Goal: Transaction & Acquisition: Purchase product/service

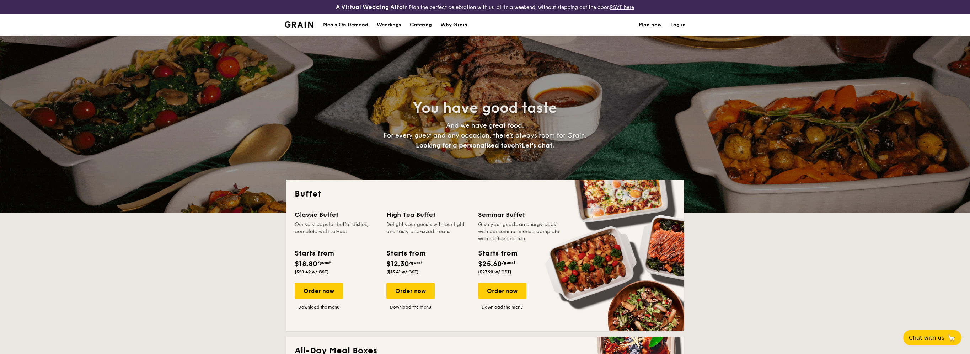
select select
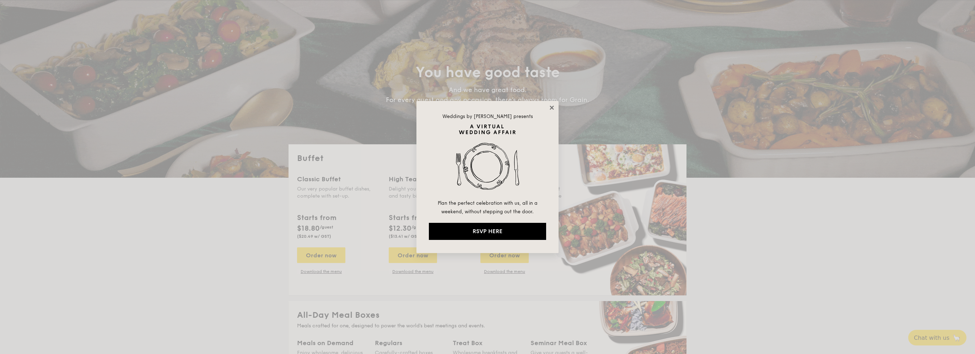
click at [552, 107] on icon at bounding box center [552, 108] width 4 height 4
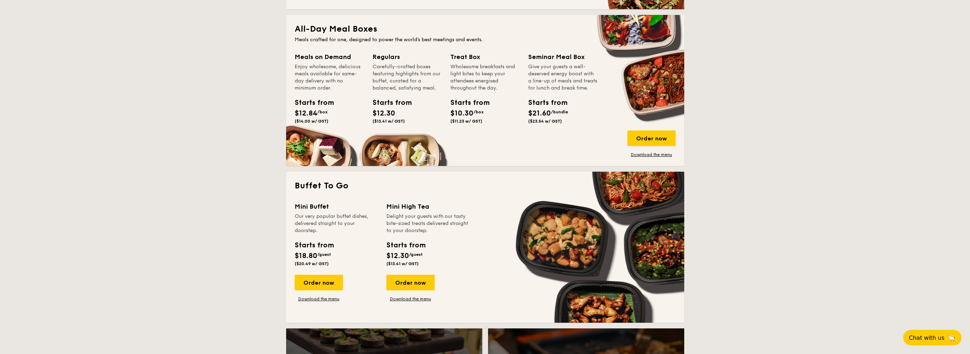
scroll to position [284, 0]
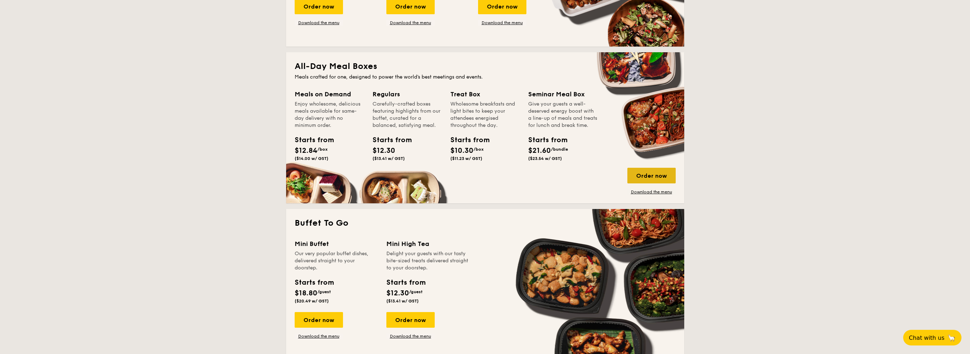
click at [640, 177] on div "Order now" at bounding box center [651, 176] width 48 height 16
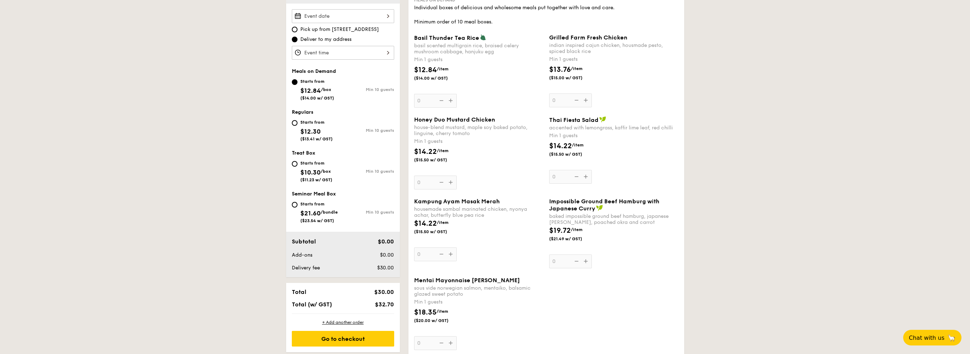
scroll to position [178, 0]
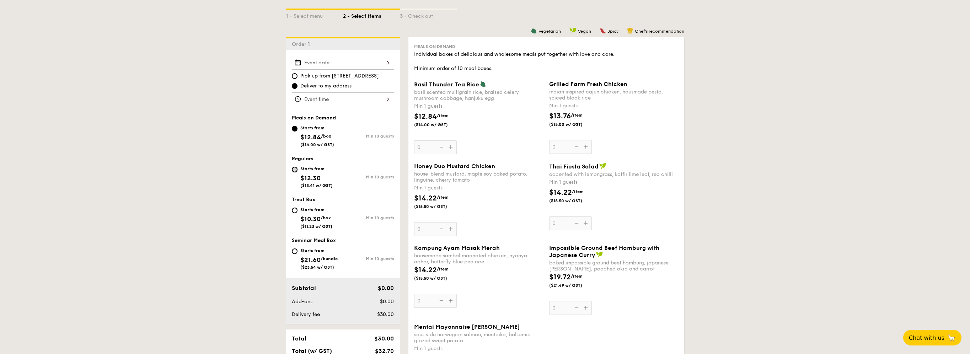
click at [294, 167] on input "Starts from $12.30 ($13.41 w/ GST) Min 10 guests" at bounding box center [295, 170] width 6 height 6
radio input "true"
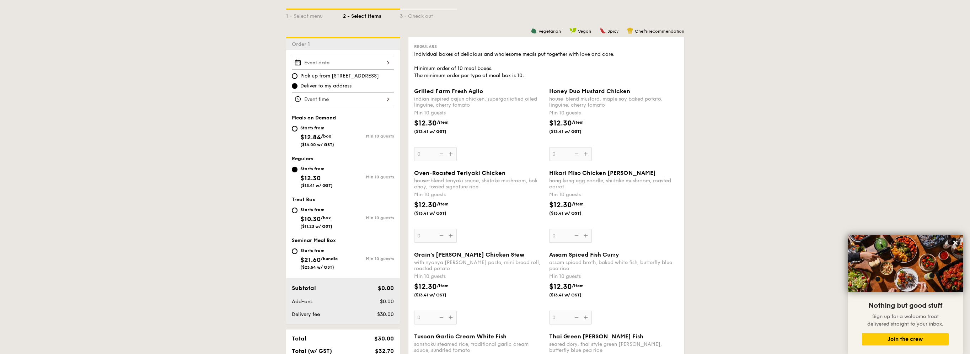
click at [313, 135] on span "$12.84" at bounding box center [310, 137] width 21 height 8
click at [297, 132] on input "Starts from $12.84 /box ($14.00 w/ GST) Min 10 guests" at bounding box center [295, 129] width 6 height 6
radio input "true"
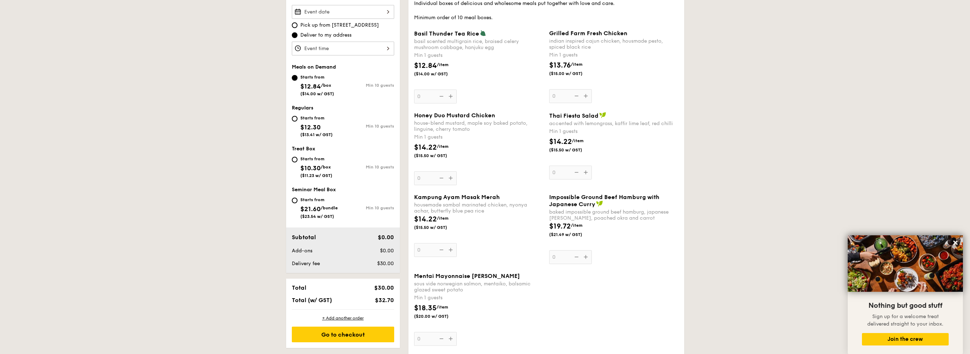
scroll to position [320, 0]
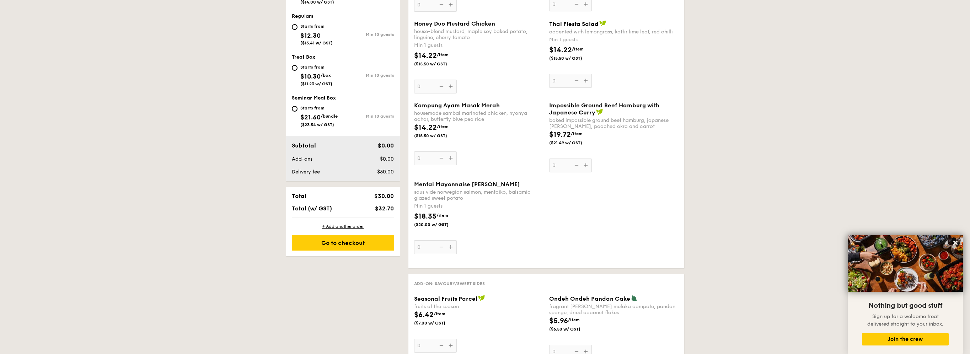
click at [452, 248] on div "Mentai Mayonnaise Aburi Salmon sous vide norwegian salmon, mentaiko, balsamic g…" at bounding box center [478, 217] width 129 height 73
click at [452, 248] on input "0" at bounding box center [435, 247] width 43 height 14
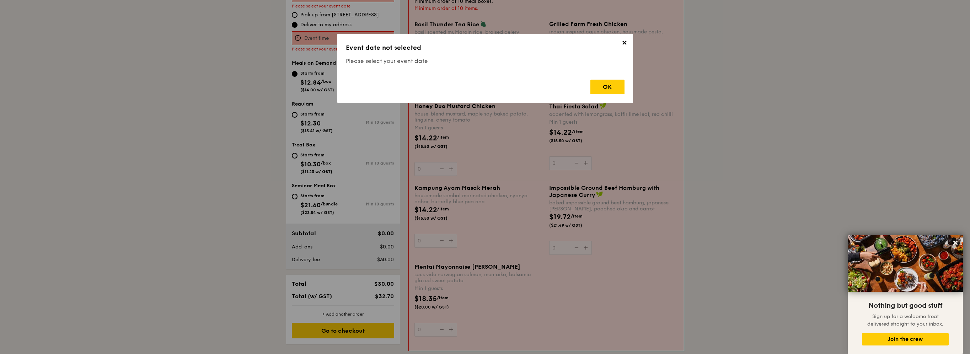
scroll to position [204, 0]
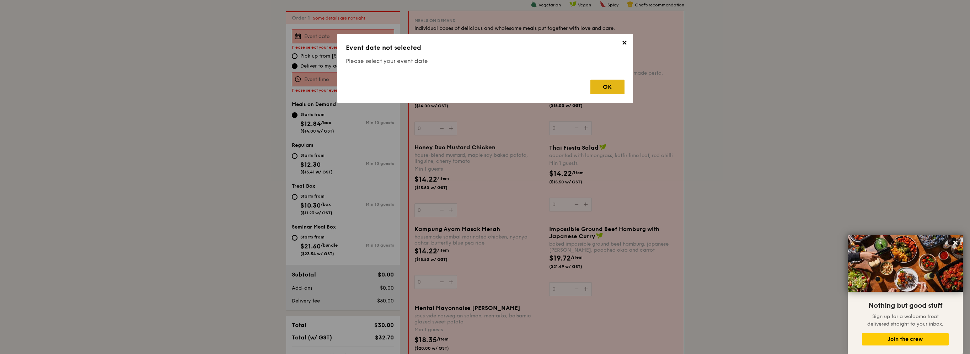
drag, startPoint x: 594, startPoint y: 87, endPoint x: 603, endPoint y: 87, distance: 8.9
click at [603, 87] on div "OK" at bounding box center [607, 87] width 34 height 15
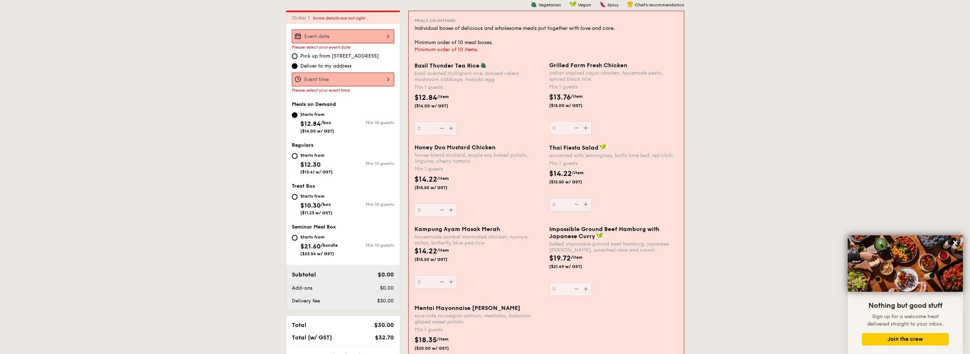
click at [333, 36] on input "Basil Thunder Tea Rice basil scented multigrain rice, braised celery mushroom c…" at bounding box center [343, 37] width 102 height 14
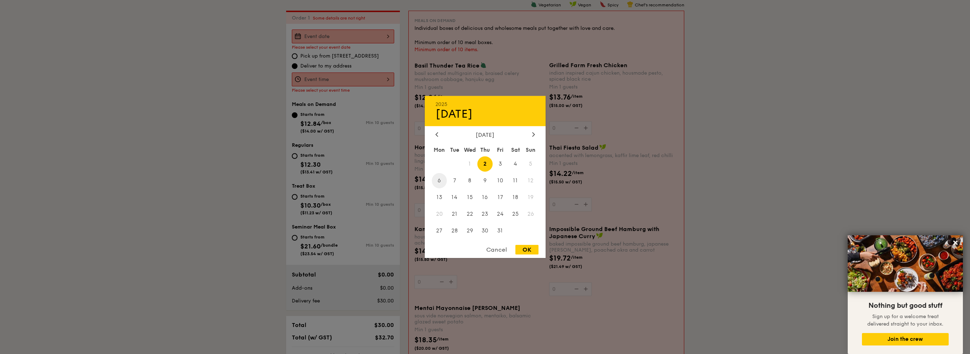
click at [442, 178] on span "6" at bounding box center [439, 180] width 15 height 15
click at [527, 248] on div "OK" at bounding box center [526, 250] width 23 height 10
type input "Oct 06, 2025"
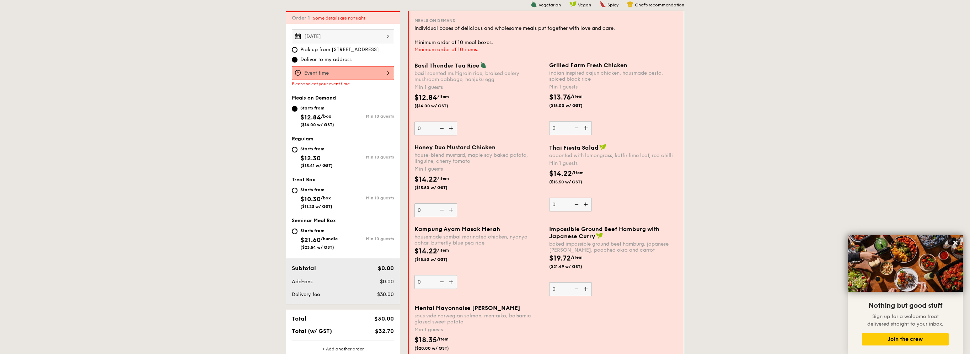
click at [311, 75] on input "Basil Thunder Tea Rice basil scented multigrain rice, braised celery mushroom c…" at bounding box center [343, 73] width 102 height 14
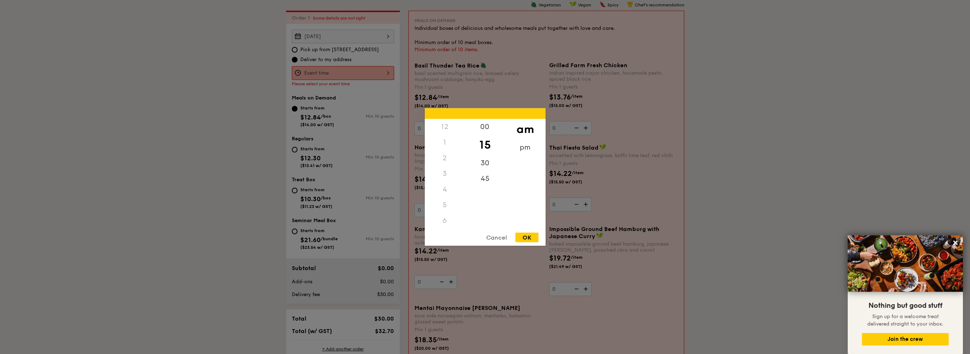
scroll to position [84, 0]
click at [488, 163] on div "30" at bounding box center [485, 165] width 40 height 21
click at [529, 237] on div "OK" at bounding box center [526, 238] width 23 height 10
type input "11:30AM"
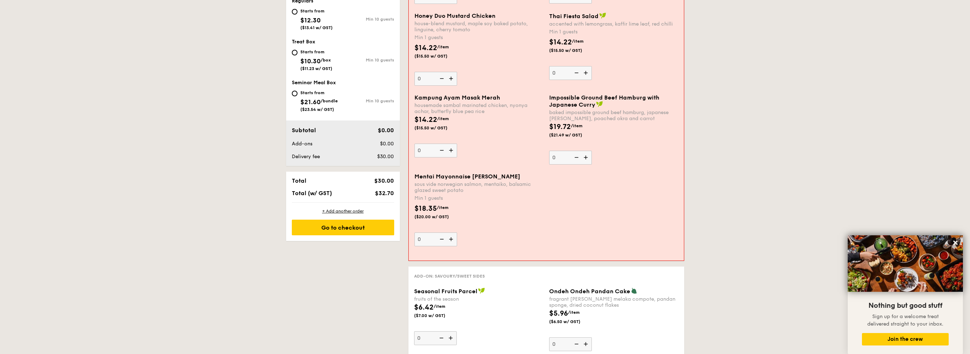
scroll to position [346, 0]
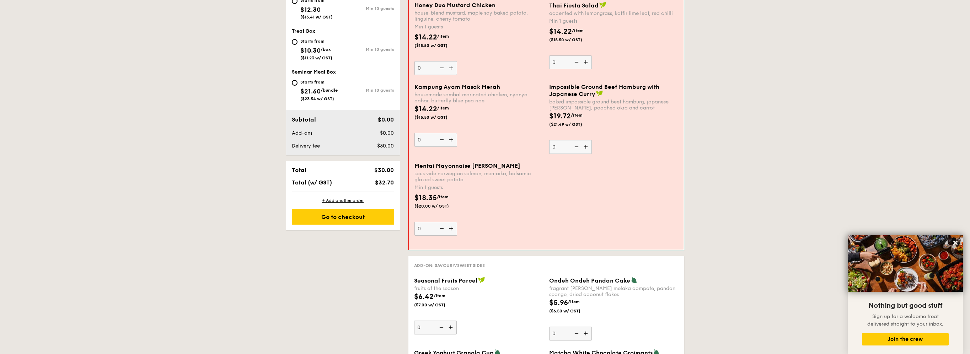
click at [452, 223] on img at bounding box center [451, 229] width 11 height 14
click at [452, 223] on input "0" at bounding box center [435, 229] width 43 height 14
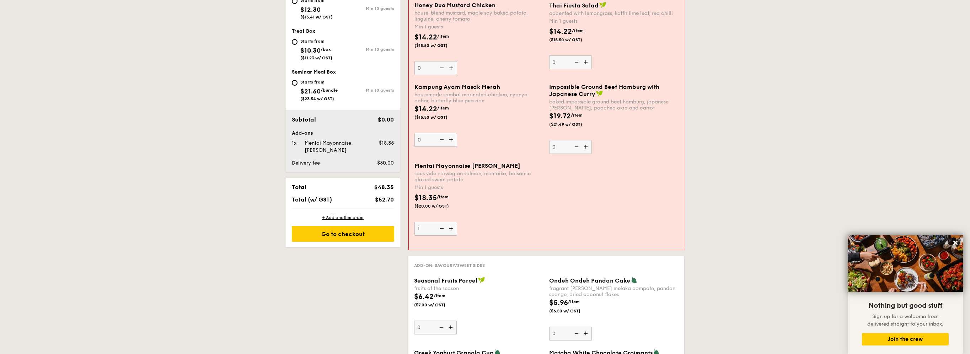
click at [452, 226] on img at bounding box center [451, 229] width 11 height 14
click at [452, 226] on input "1" at bounding box center [435, 229] width 43 height 14
click at [452, 226] on img at bounding box center [451, 229] width 11 height 14
click at [452, 226] on input "2" at bounding box center [435, 229] width 43 height 14
click at [452, 226] on img at bounding box center [451, 229] width 11 height 14
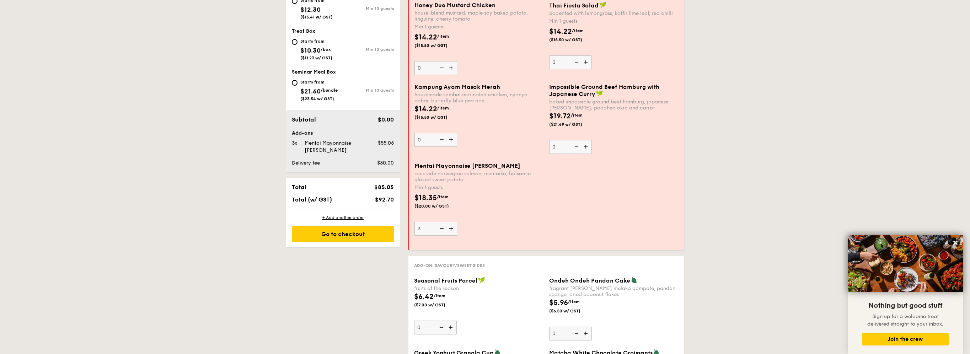
click at [452, 226] on input "3" at bounding box center [435, 229] width 43 height 14
click at [452, 226] on img at bounding box center [451, 229] width 11 height 14
click at [452, 226] on input "4" at bounding box center [435, 229] width 43 height 14
click at [452, 226] on img at bounding box center [451, 229] width 11 height 14
click at [452, 226] on input "5" at bounding box center [435, 229] width 43 height 14
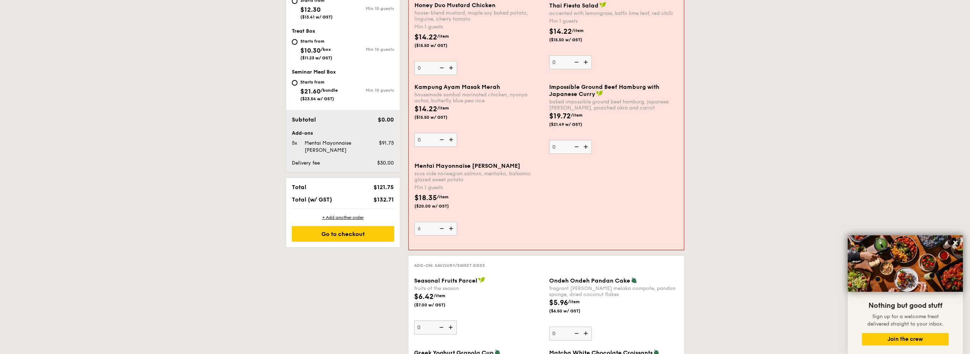
click at [452, 226] on img at bounding box center [451, 229] width 11 height 14
click at [452, 226] on input "6" at bounding box center [435, 229] width 43 height 14
click at [452, 226] on img at bounding box center [451, 229] width 11 height 14
click at [452, 226] on input "7" at bounding box center [435, 229] width 43 height 14
click at [452, 226] on img at bounding box center [451, 229] width 11 height 14
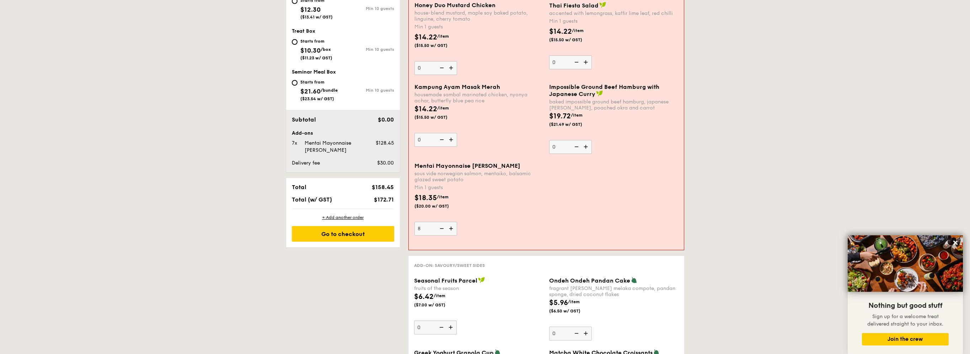
click at [452, 226] on input "8" at bounding box center [435, 229] width 43 height 14
click at [452, 226] on img at bounding box center [451, 229] width 11 height 14
click at [452, 226] on input "9" at bounding box center [435, 229] width 43 height 14
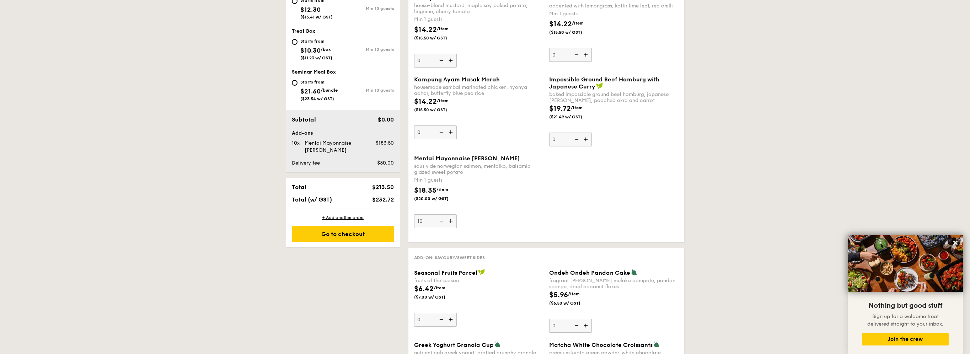
click at [452, 226] on img at bounding box center [451, 221] width 11 height 14
click at [452, 226] on input "10" at bounding box center [435, 221] width 43 height 14
click at [441, 221] on img at bounding box center [440, 221] width 11 height 14
click at [441, 221] on input "11" at bounding box center [435, 221] width 43 height 14
type input "10"
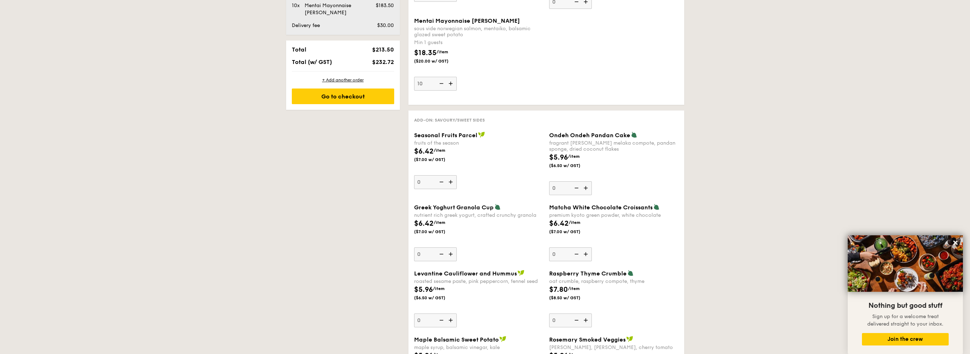
scroll to position [524, 0]
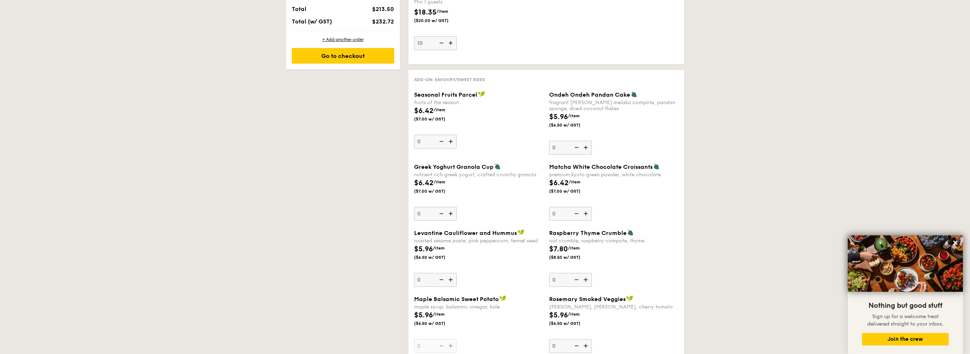
click at [587, 148] on img at bounding box center [586, 148] width 11 height 14
click at [587, 148] on input "0" at bounding box center [570, 148] width 43 height 14
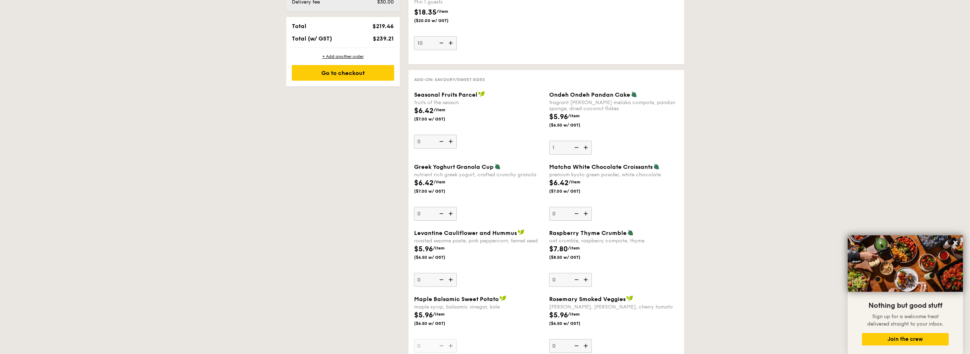
click at [587, 141] on img at bounding box center [586, 148] width 11 height 14
click at [587, 141] on input "1" at bounding box center [570, 148] width 43 height 14
type input "2"
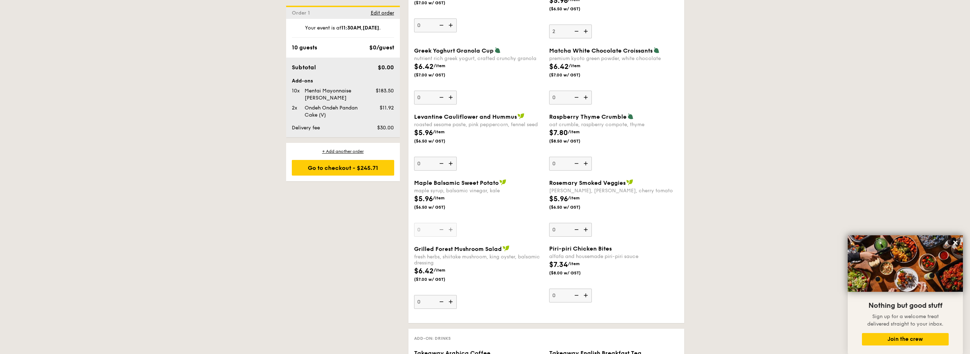
scroll to position [648, 0]
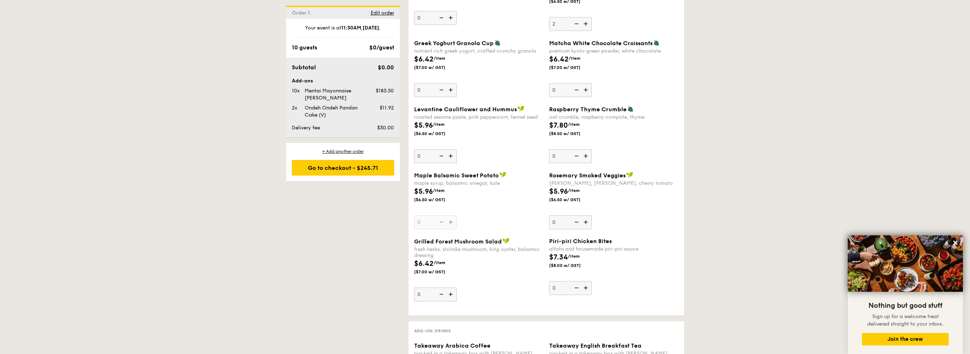
click at [584, 222] on img at bounding box center [586, 222] width 11 height 14
click at [584, 222] on input "0" at bounding box center [570, 222] width 43 height 14
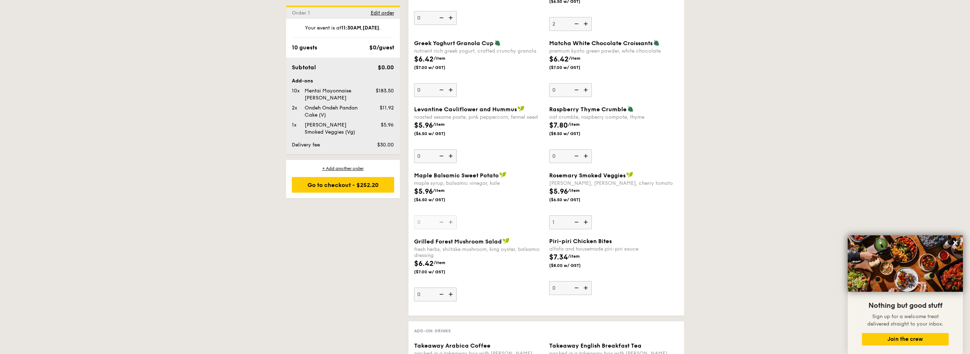
click at [584, 222] on img at bounding box center [586, 222] width 11 height 14
click at [584, 222] on input "1" at bounding box center [570, 222] width 43 height 14
type input "2"
click at [589, 288] on img at bounding box center [586, 288] width 11 height 14
click at [589, 288] on input "0" at bounding box center [570, 288] width 43 height 14
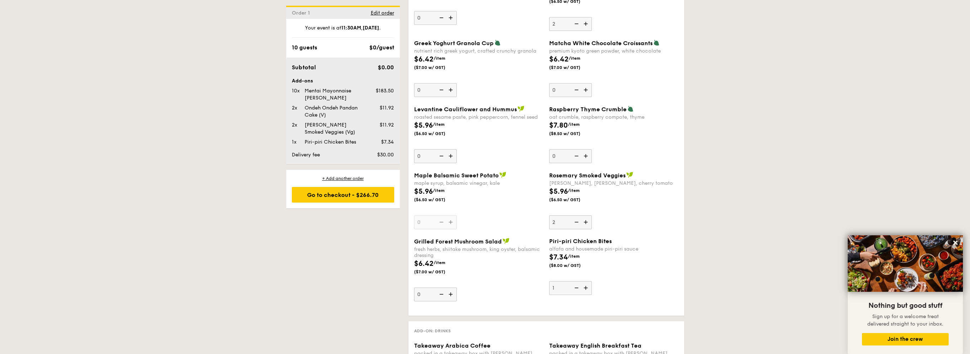
click at [589, 288] on img at bounding box center [586, 288] width 11 height 14
click at [589, 288] on input "1" at bounding box center [570, 288] width 43 height 14
type input "2"
click at [449, 293] on img at bounding box center [451, 295] width 11 height 14
click at [449, 293] on input "0" at bounding box center [435, 295] width 43 height 14
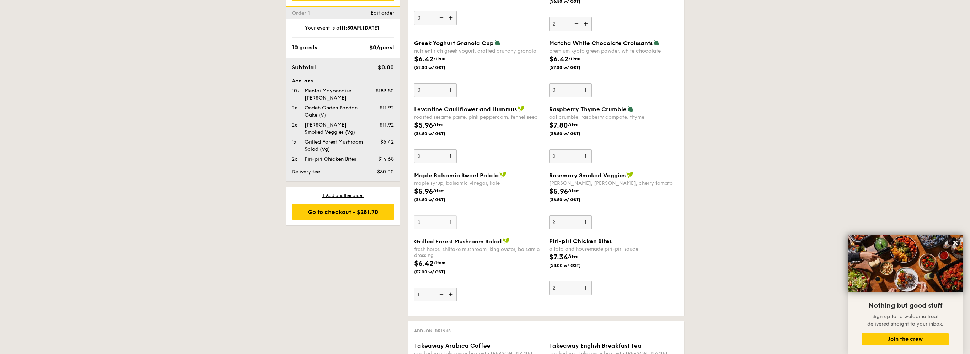
click at [450, 292] on img at bounding box center [451, 295] width 11 height 14
click at [450, 292] on input "1" at bounding box center [435, 295] width 43 height 14
type input "2"
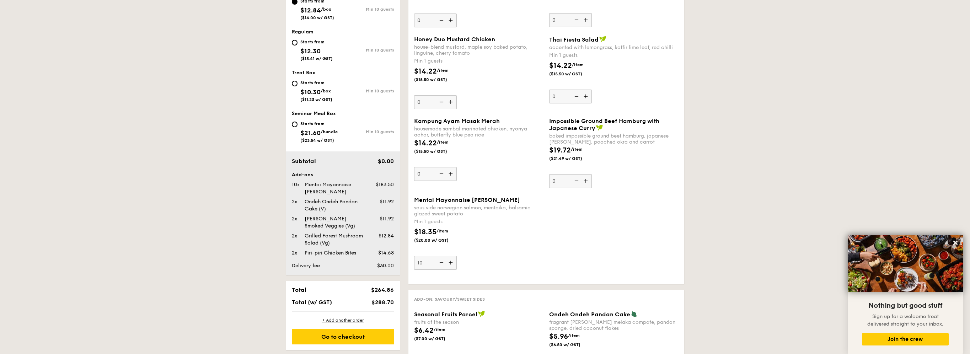
scroll to position [304, 0]
click at [385, 265] on span "$30.00" at bounding box center [385, 267] width 17 height 6
drag, startPoint x: 712, startPoint y: 187, endPoint x: 722, endPoint y: 182, distance: 10.7
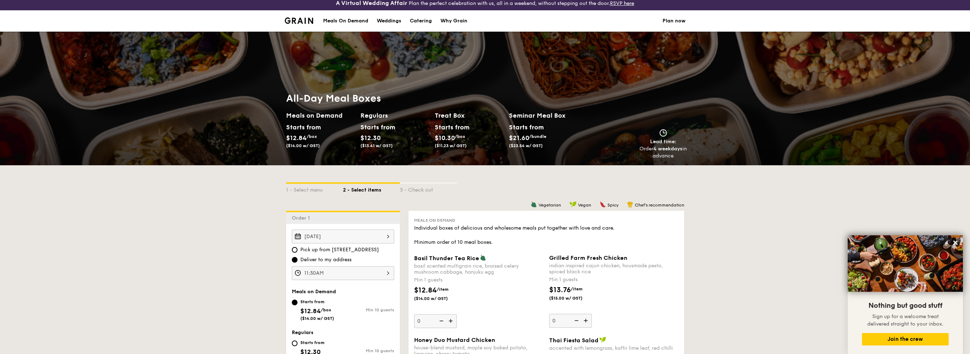
scroll to position [0, 0]
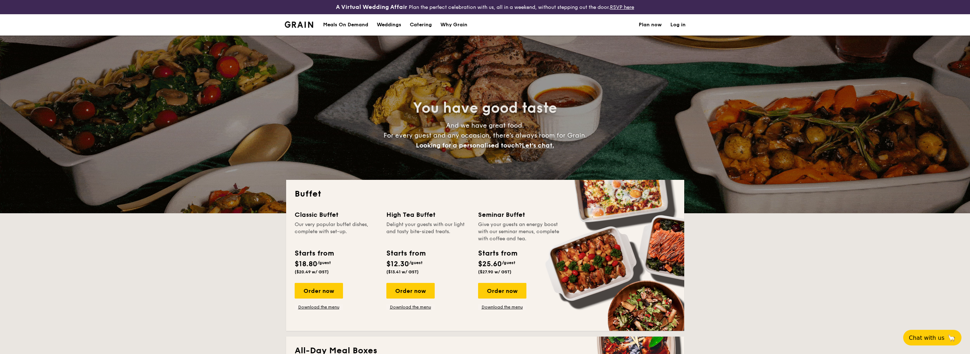
select select
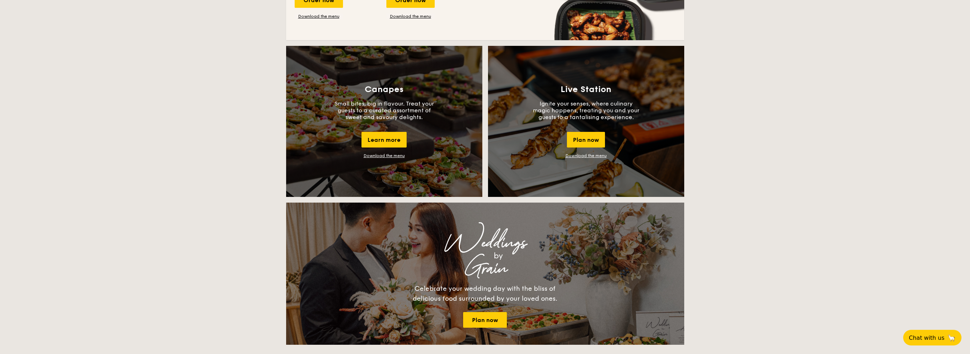
scroll to position [498, 0]
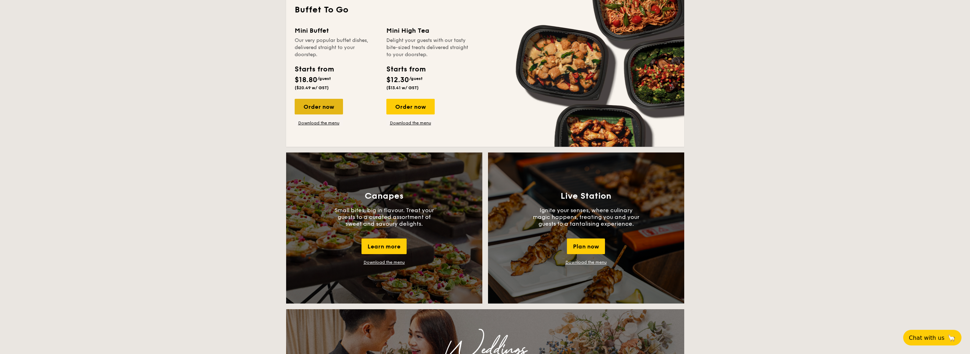
click at [326, 105] on div "Order now" at bounding box center [319, 107] width 48 height 16
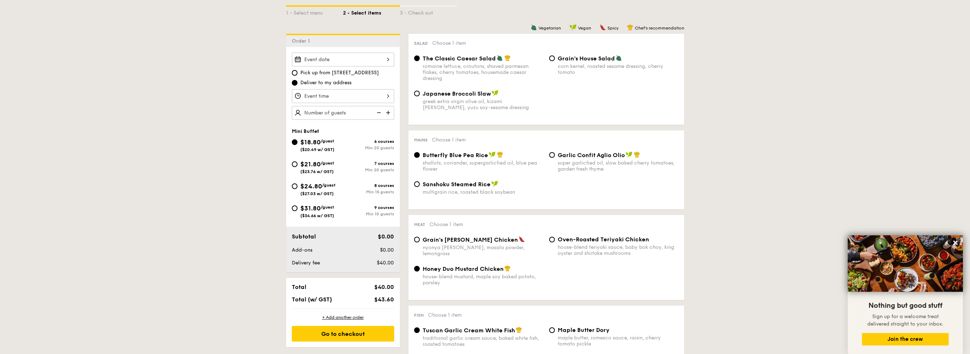
scroll to position [248, 0]
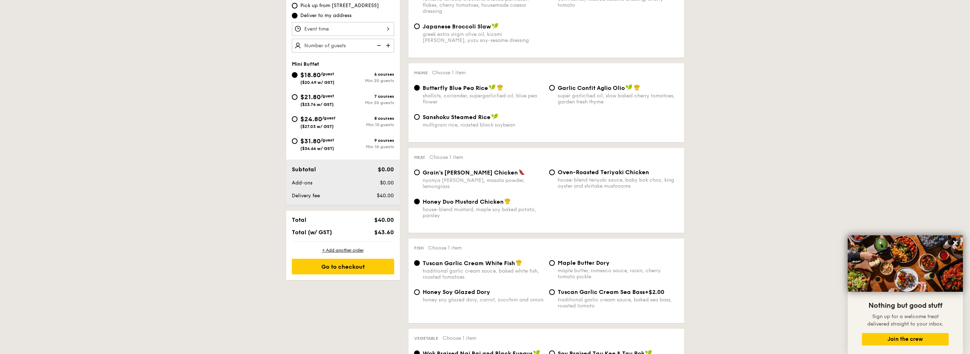
click at [316, 150] on span "($34.66 w/ GST)" at bounding box center [317, 148] width 34 height 5
click at [297, 144] on input "$31.80 /guest ($34.66 w/ GST) 9 courses Min 10 guests" at bounding box center [295, 141] width 6 height 6
radio input "true"
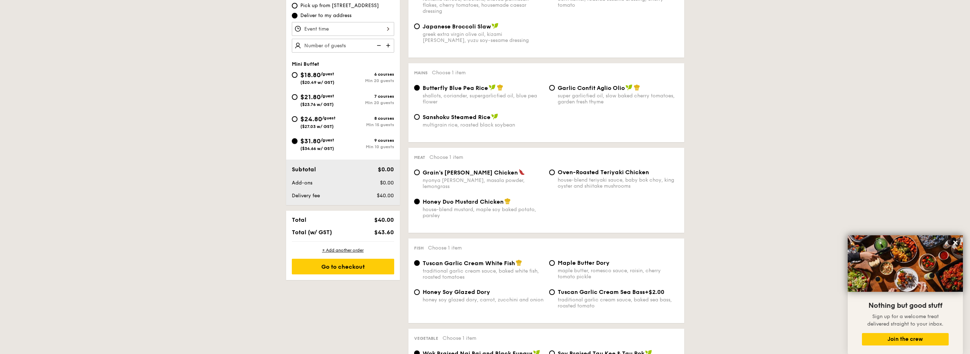
radio input "false"
radio input "true"
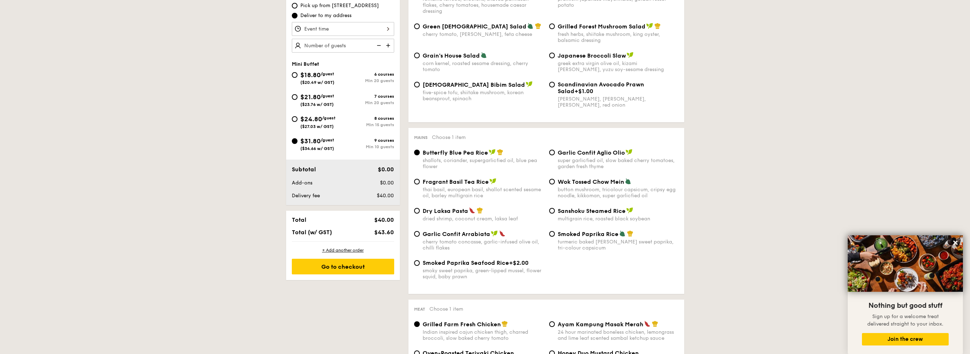
click at [308, 143] on span "$31.80" at bounding box center [310, 141] width 20 height 8
click at [297, 143] on input "$31.80 /guest ($34.66 w/ GST) 9 courses Min 10 guests" at bounding box center [295, 141] width 6 height 6
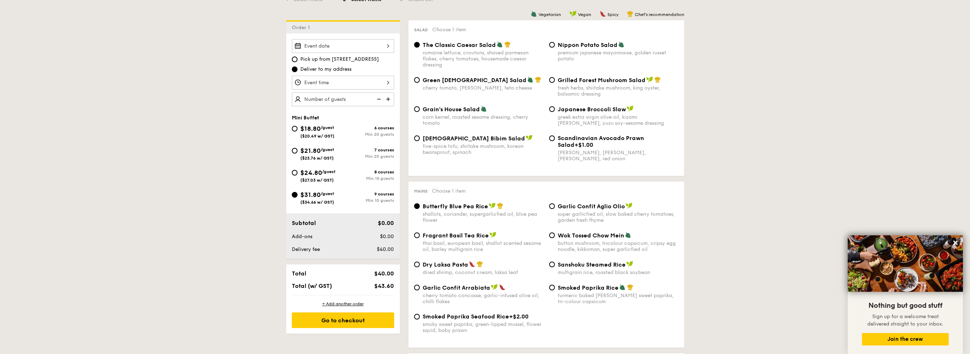
scroll to position [106, 0]
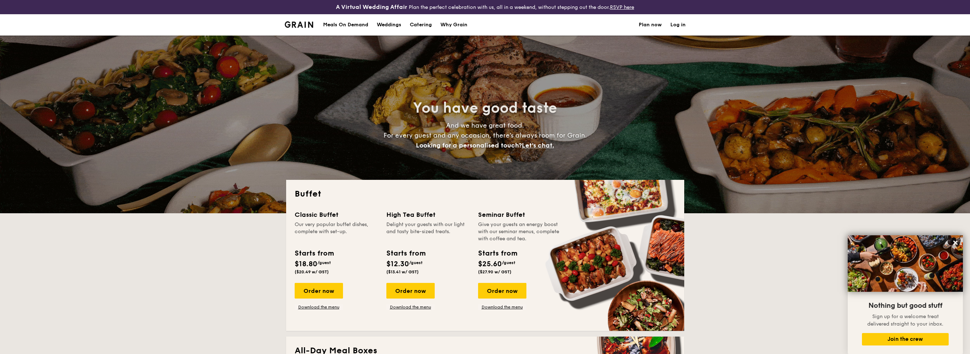
select select
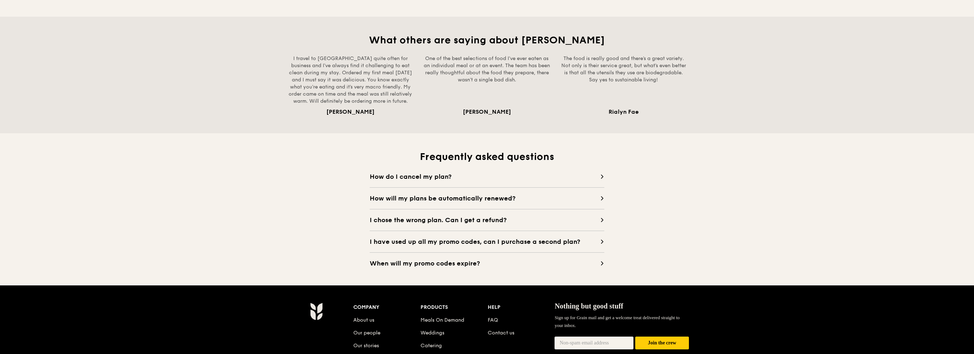
scroll to position [569, 0]
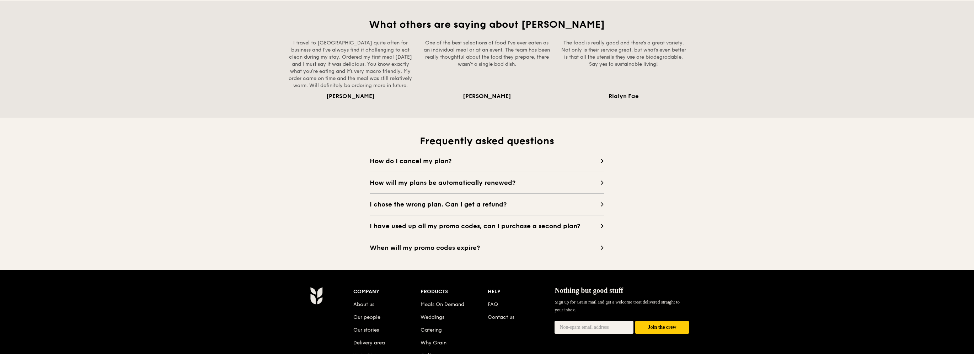
click at [599, 158] on span "How do I cancel my plan?" at bounding box center [485, 161] width 230 height 10
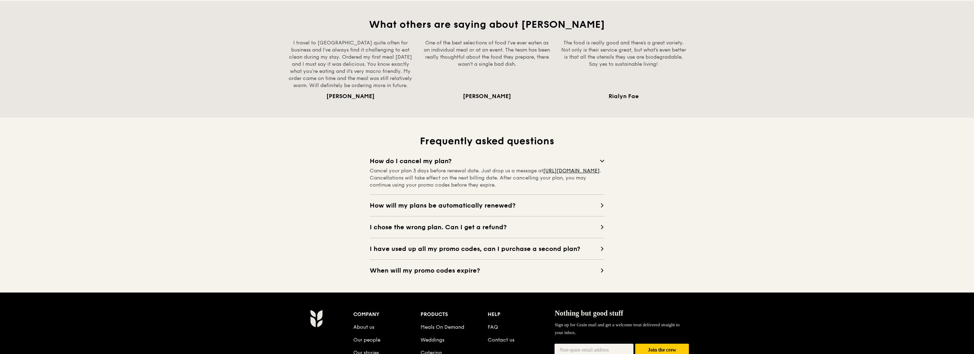
click at [547, 246] on span "I have used up all my promo codes, can I purchase a second plan?" at bounding box center [485, 249] width 230 height 10
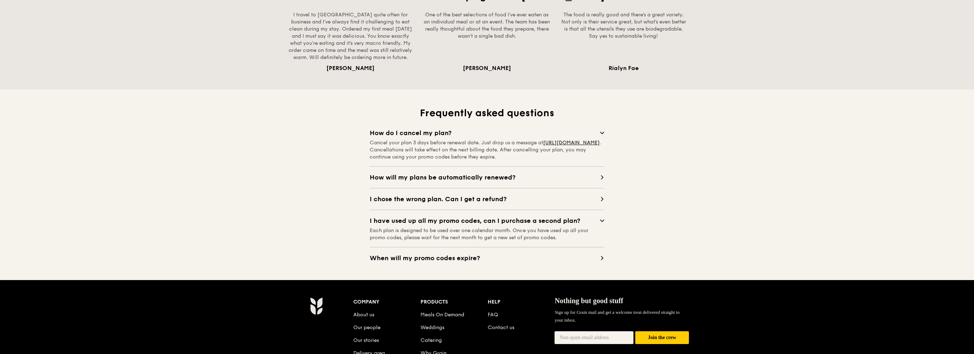
scroll to position [604, 0]
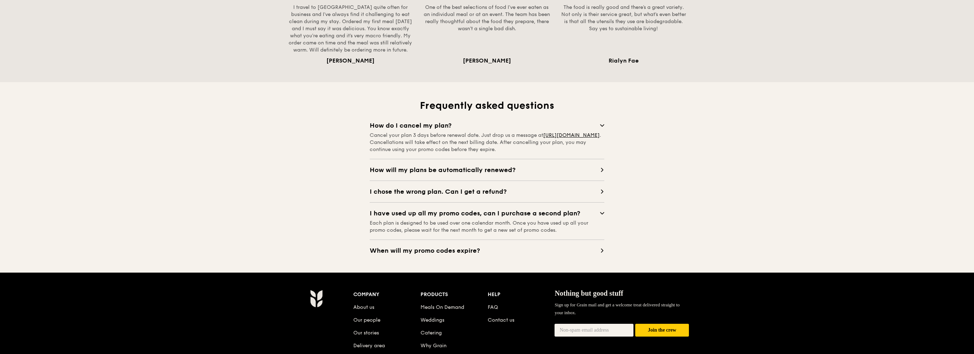
click at [581, 248] on span "When will my promo codes expire?" at bounding box center [485, 251] width 230 height 10
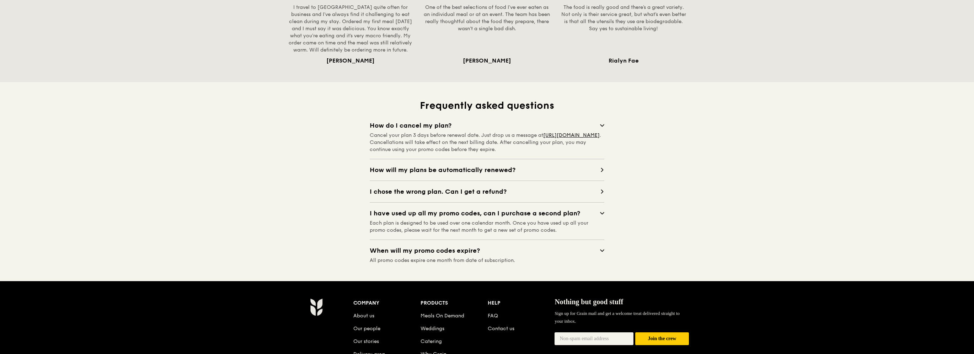
click at [574, 177] on div "How do I cancel my plan? Cancel your plan 3 days before renewal date. Just drop…" at bounding box center [487, 192] width 235 height 144
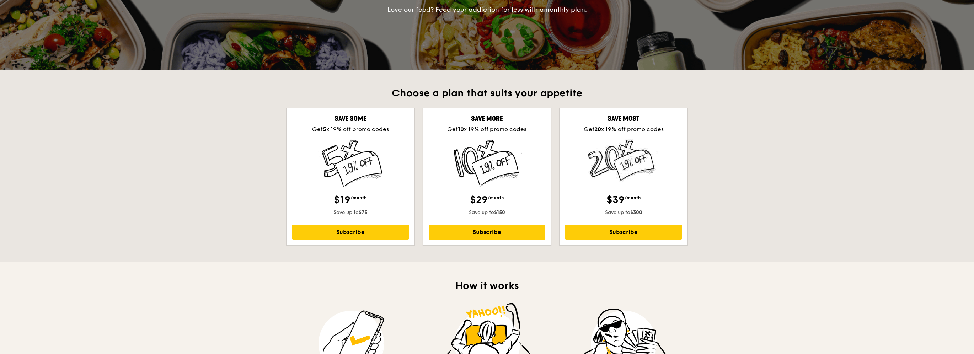
scroll to position [0, 0]
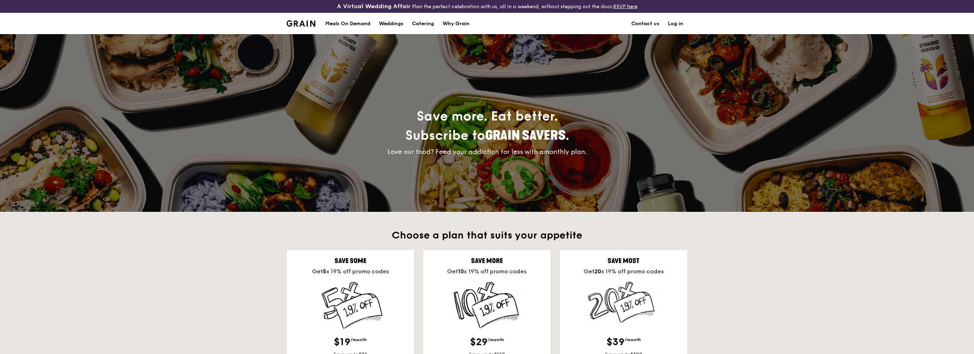
click at [350, 20] on div "Meals On Demand" at bounding box center [347, 23] width 45 height 21
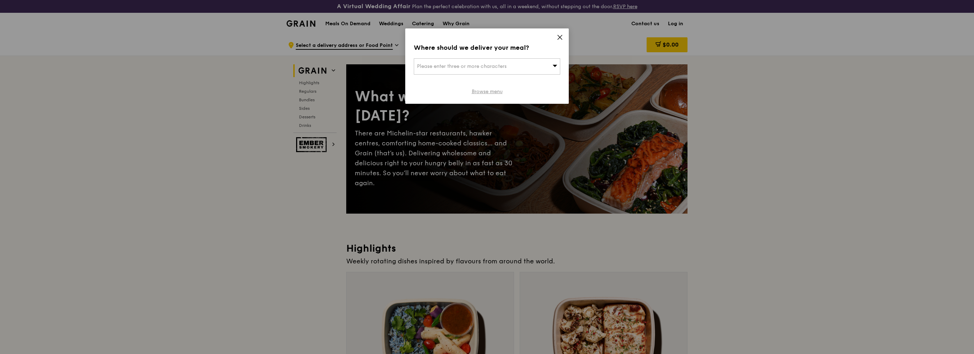
click at [477, 94] on link "Browse menu" at bounding box center [487, 91] width 31 height 7
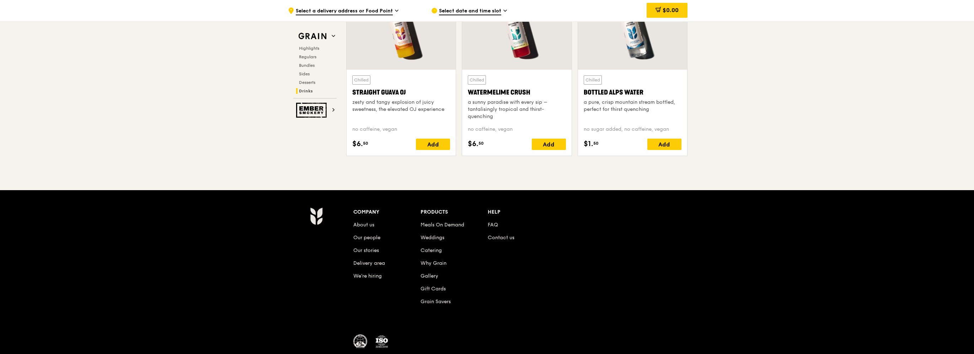
scroll to position [2927, 0]
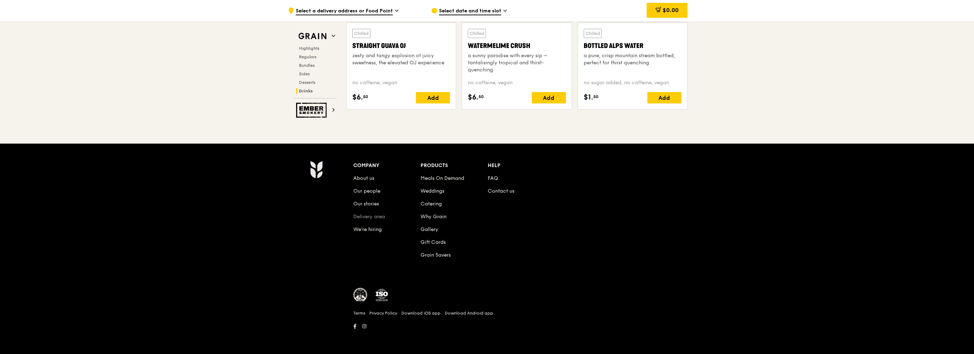
click at [382, 216] on link "Delivery area" at bounding box center [369, 217] width 32 height 6
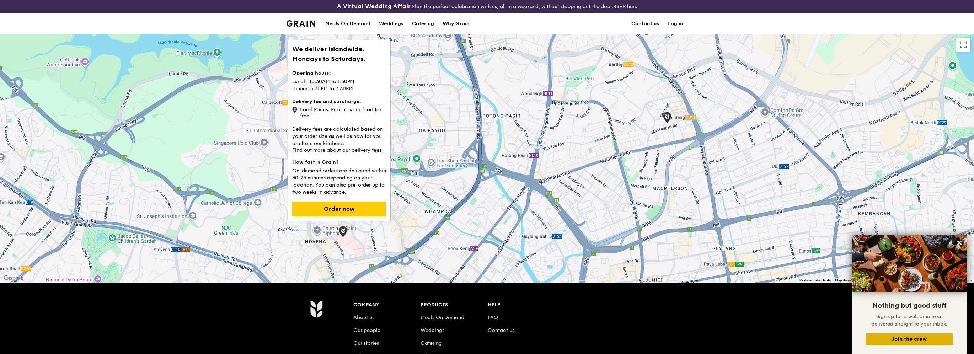
click at [924, 338] on button "Join the crew" at bounding box center [909, 339] width 87 height 12
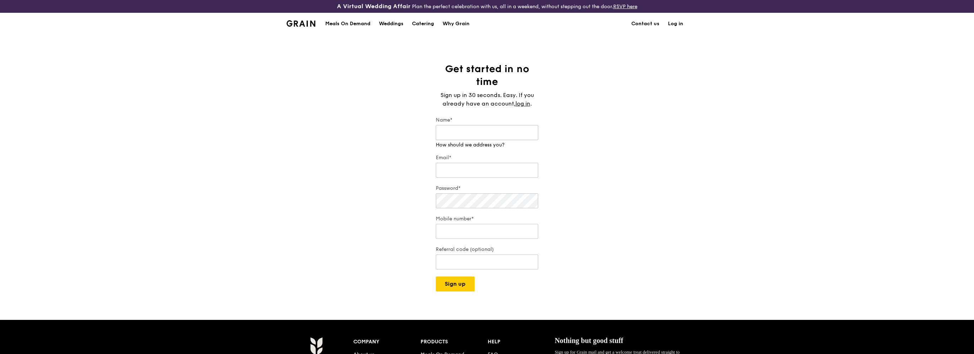
click at [463, 136] on input "Name*" at bounding box center [487, 132] width 102 height 15
click at [459, 169] on input "Email*" at bounding box center [487, 170] width 102 height 15
click at [462, 136] on input "Name*" at bounding box center [487, 132] width 102 height 15
click at [482, 133] on input "Name*" at bounding box center [487, 132] width 102 height 15
